Goal: Register for event/course

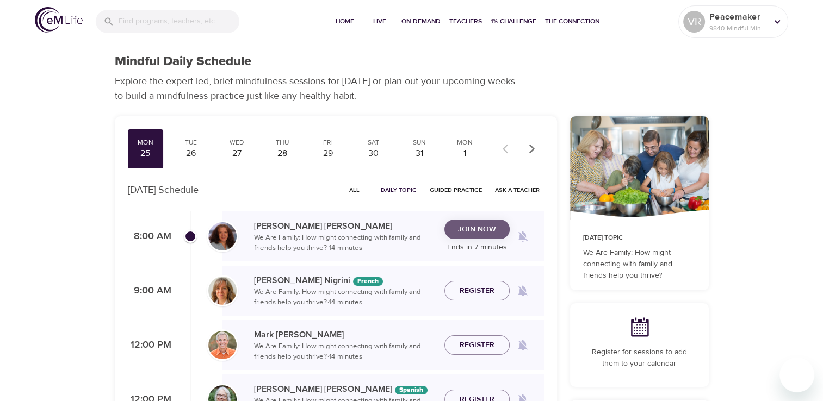
click at [472, 234] on span "Join Now" at bounding box center [477, 230] width 38 height 14
